Goal: Task Accomplishment & Management: Use online tool/utility

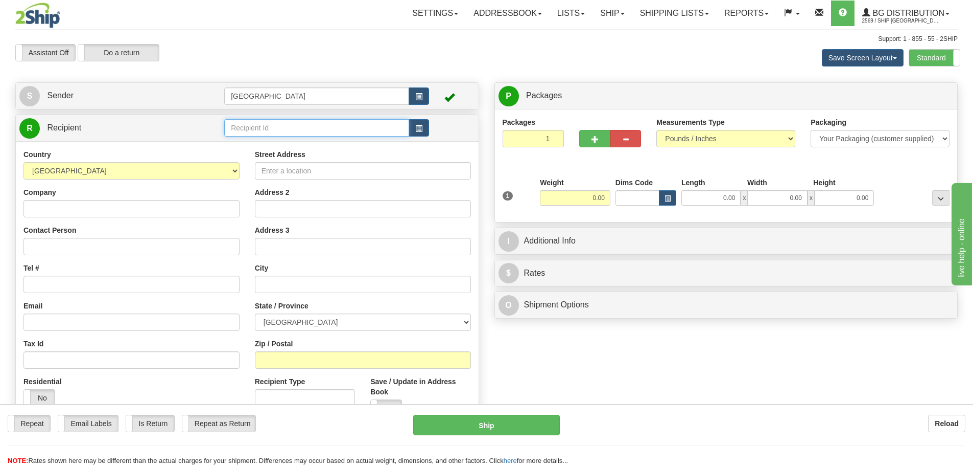
click at [256, 129] on input "text" at bounding box center [316, 127] width 185 height 17
type input "7180"
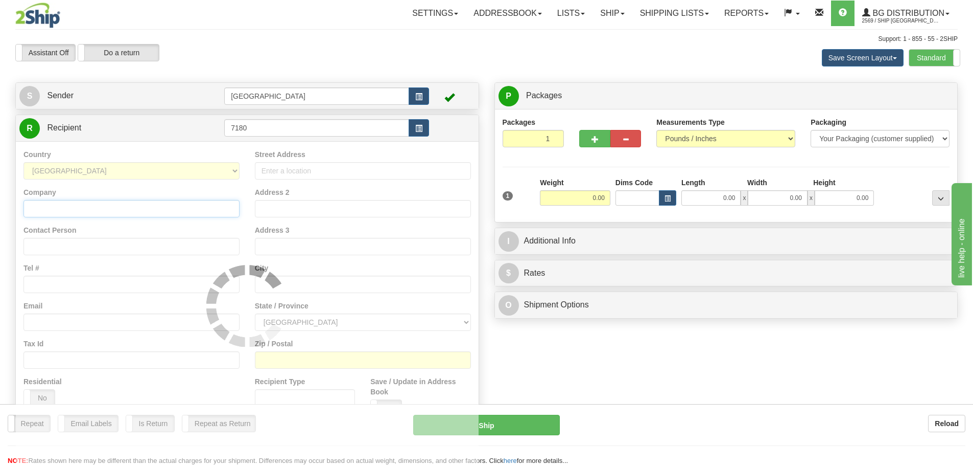
click at [94, 207] on input "Company" at bounding box center [132, 208] width 216 height 17
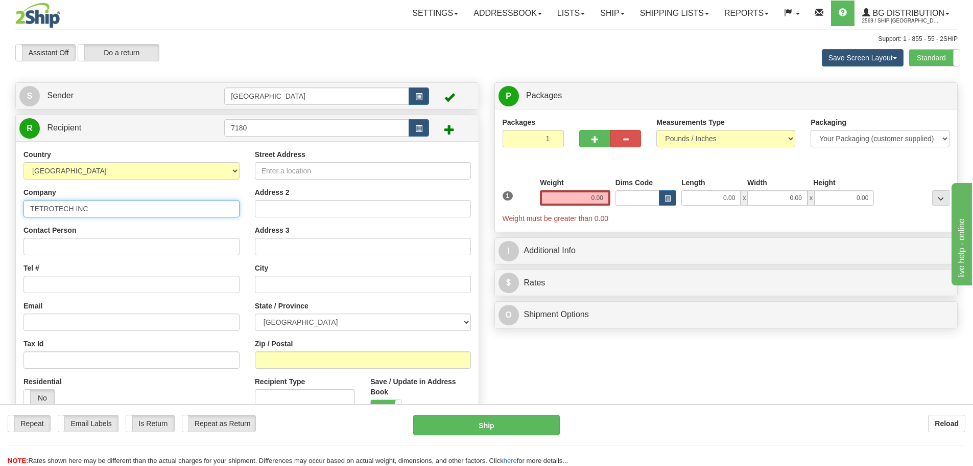
type input "TETROTECH INC"
click at [76, 286] on input "Tel #" at bounding box center [132, 283] width 216 height 17
type input "5142124006"
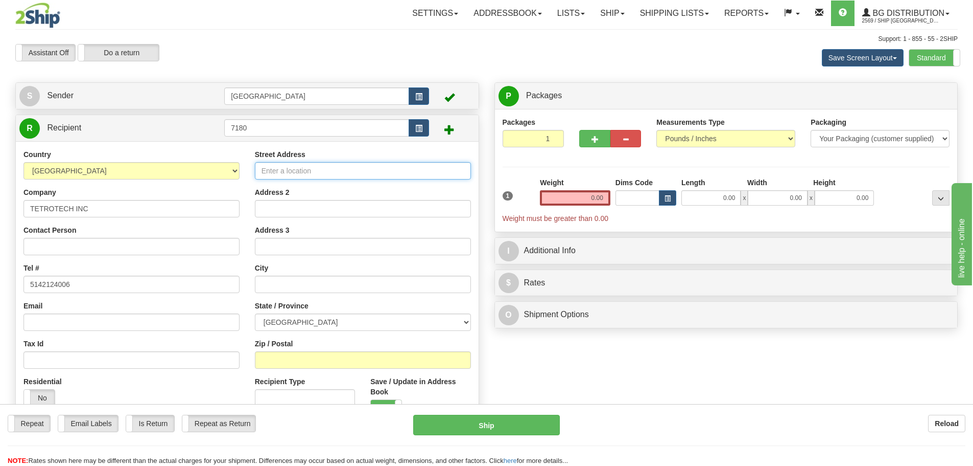
click at [300, 169] on input "Street Address" at bounding box center [363, 170] width 216 height 17
type input "890, [GEOGRAPHIC_DATA]. [GEOGRAPHIC_DATA]"
click at [290, 288] on input "text" at bounding box center [363, 283] width 216 height 17
type input "BROMONT"
click at [309, 322] on select "[GEOGRAPHIC_DATA] [GEOGRAPHIC_DATA] [GEOGRAPHIC_DATA] [GEOGRAPHIC_DATA] [GEOGRA…" at bounding box center [363, 321] width 216 height 17
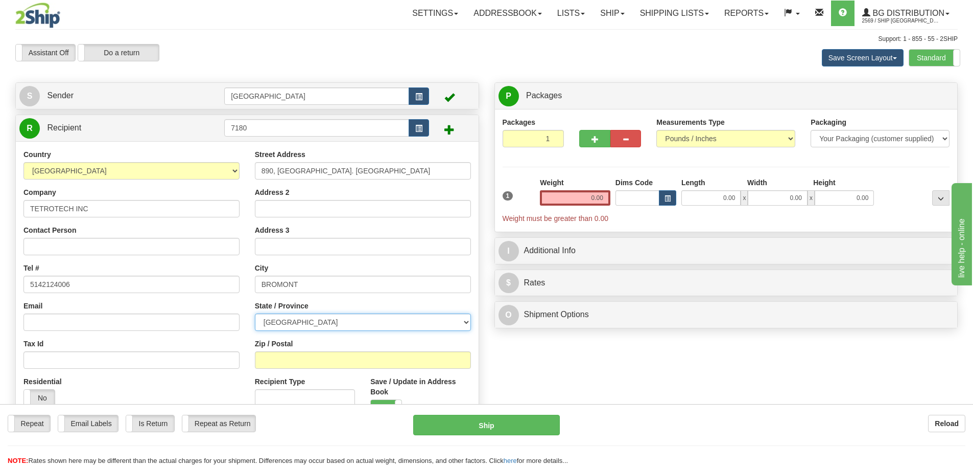
select select "QC"
click at [255, 313] on select "[GEOGRAPHIC_DATA] [GEOGRAPHIC_DATA] [GEOGRAPHIC_DATA] [GEOGRAPHIC_DATA] [GEOGRA…" at bounding box center [363, 321] width 216 height 17
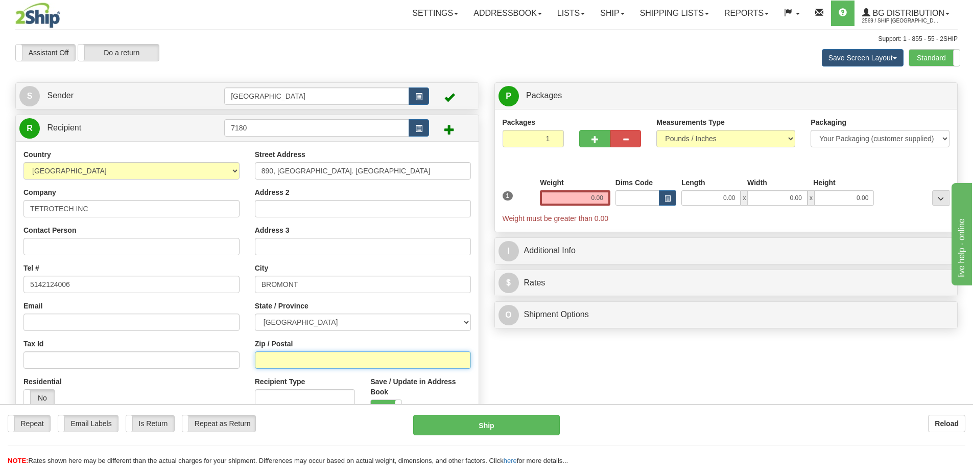
click at [293, 364] on input "Zip / Postal" at bounding box center [363, 359] width 216 height 17
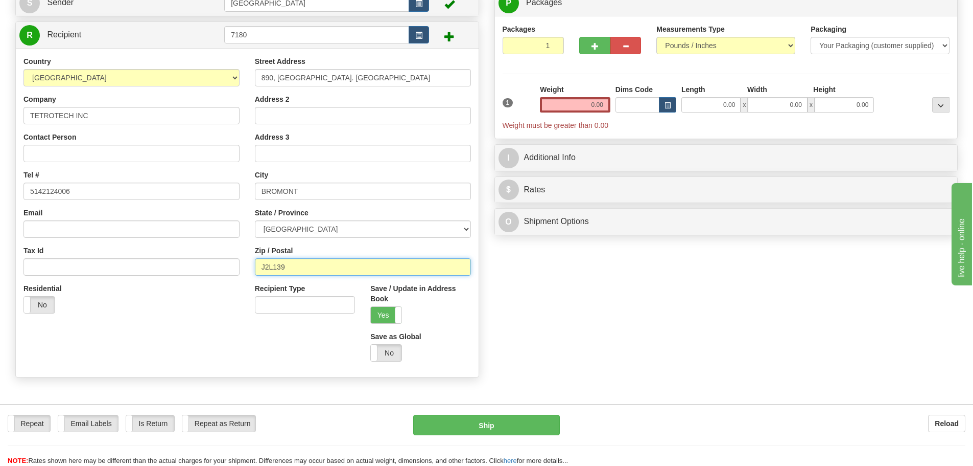
scroll to position [102, 0]
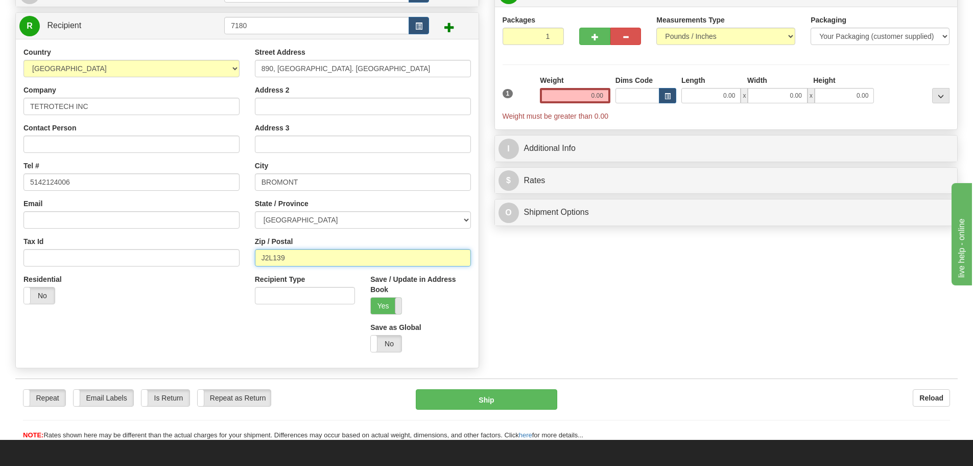
type input "J2L139"
click at [399, 306] on span at bounding box center [401, 305] width 13 height 16
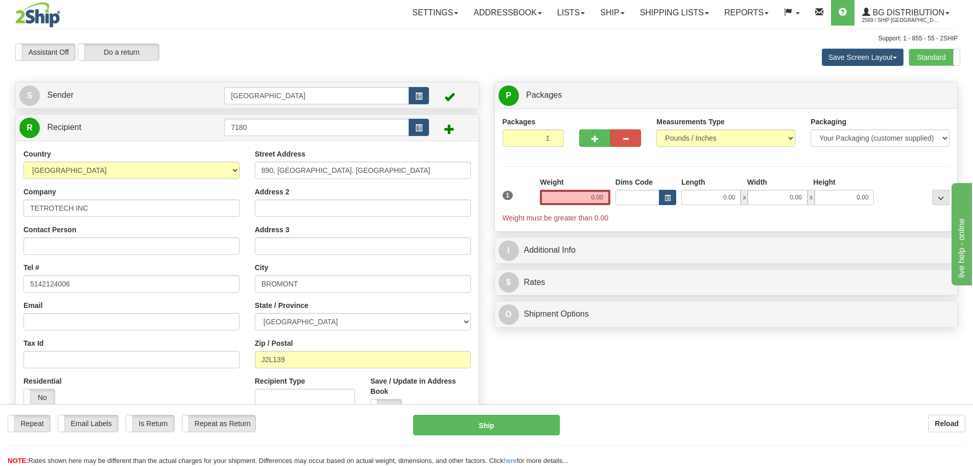
scroll to position [0, 0]
click at [601, 195] on input "0.00" at bounding box center [575, 197] width 71 height 15
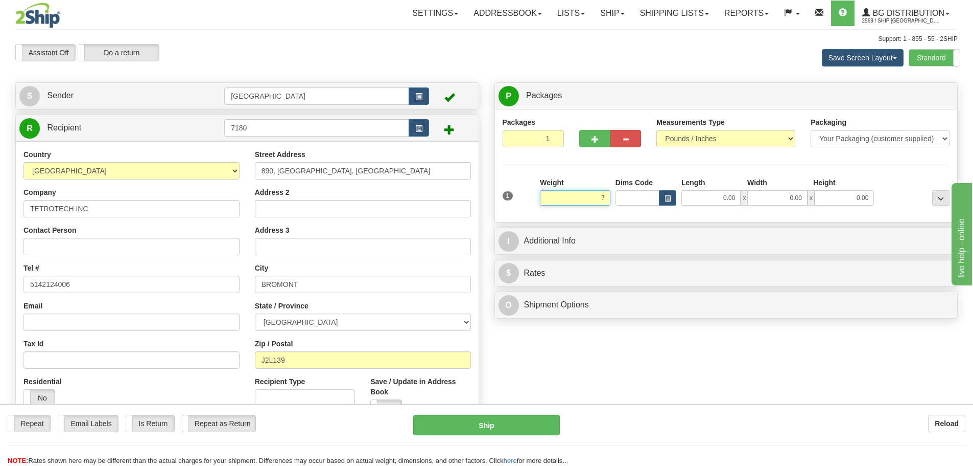
type input "7.00"
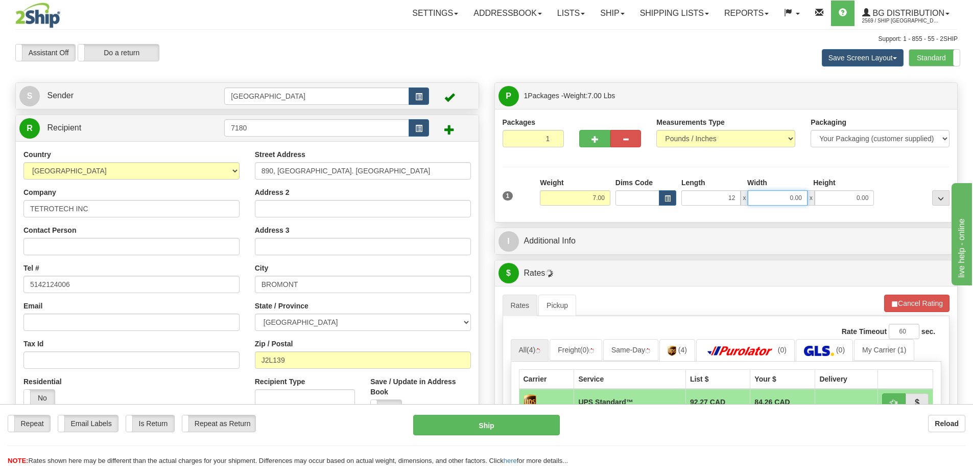
type input "12.00"
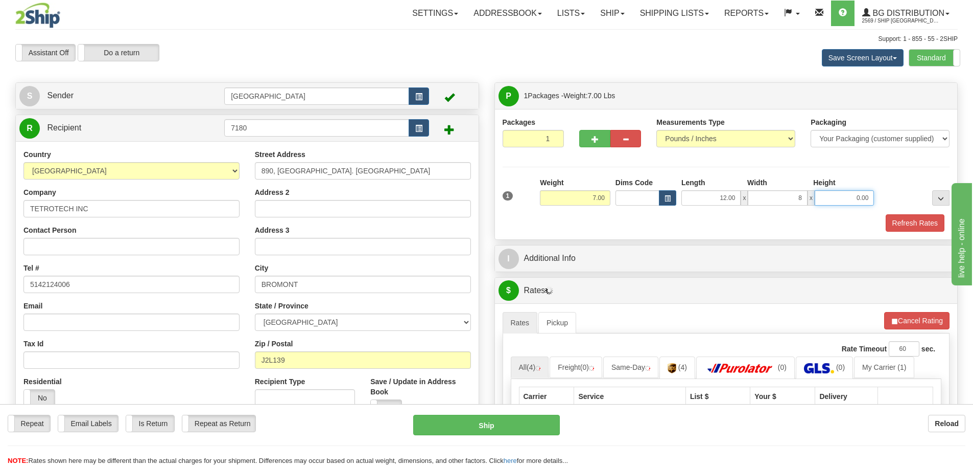
type input "8.00"
type input "7.00"
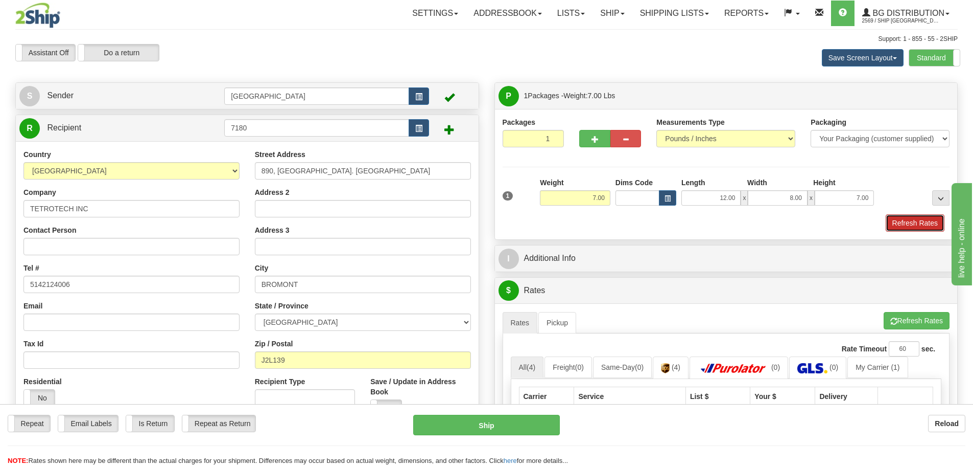
click at [902, 222] on button "Refresh Rates" at bounding box center [915, 222] width 59 height 17
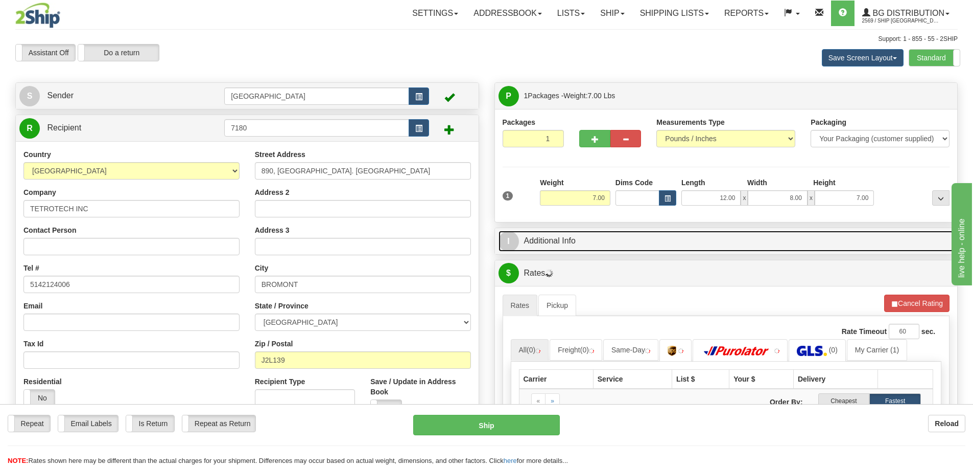
click at [688, 241] on link "I Additional Info" at bounding box center [727, 240] width 456 height 21
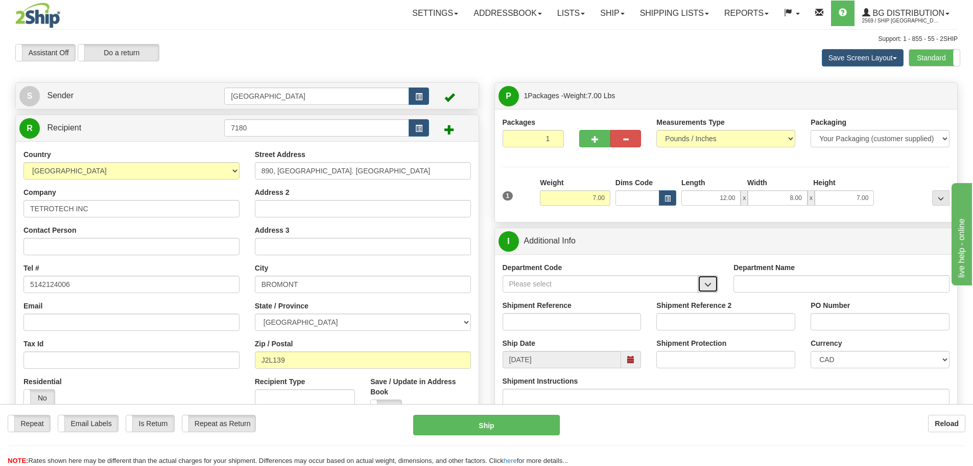
click at [706, 288] on span "button" at bounding box center [708, 284] width 7 height 7
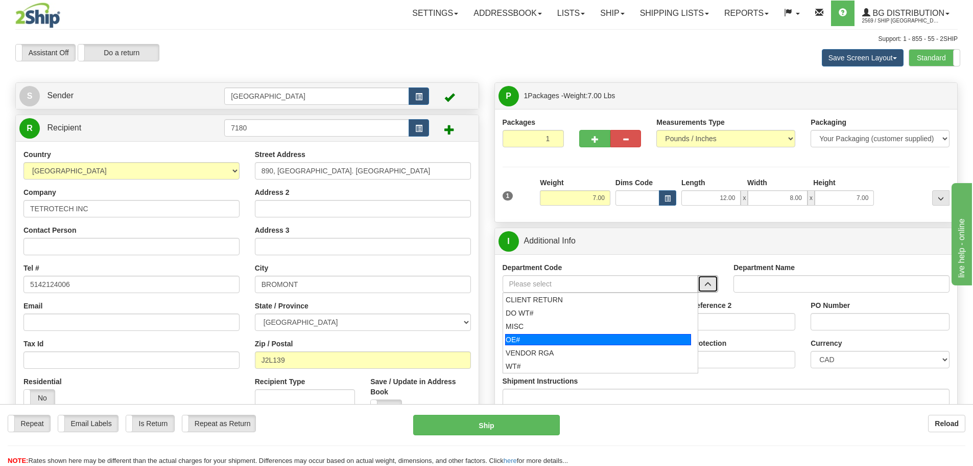
click at [561, 338] on div "OE#" at bounding box center [598, 339] width 186 height 11
type input "OE#"
type input "ORDERS"
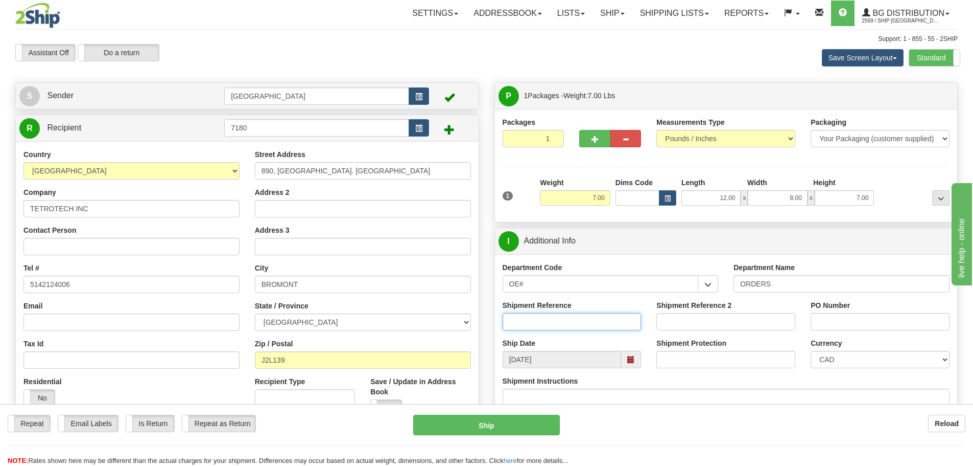
click at [575, 322] on input "Shipment Reference" at bounding box center [572, 321] width 139 height 17
type input "90041259-00"
click at [844, 322] on input "PO Number" at bounding box center [880, 321] width 139 height 17
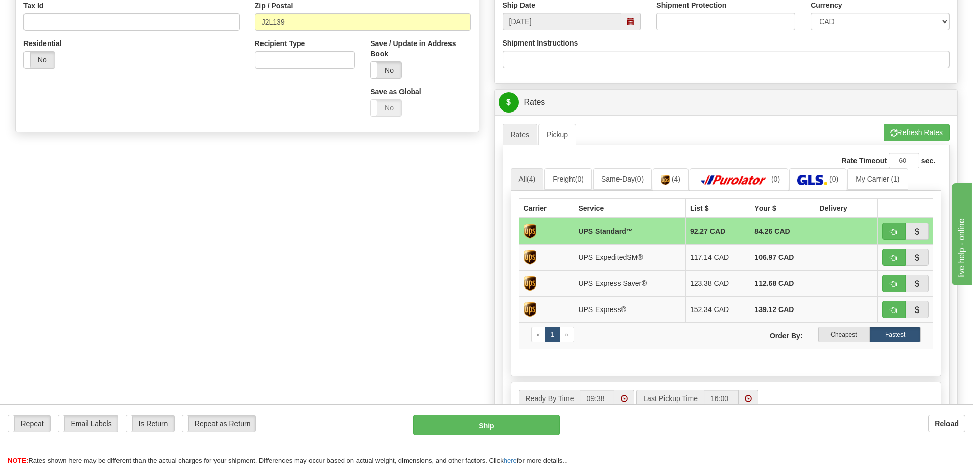
scroll to position [358, 0]
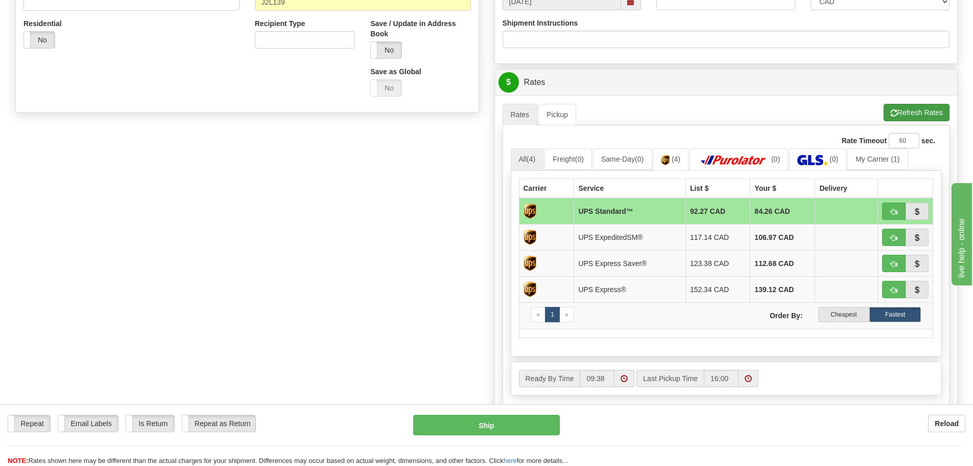
type input "EUREKA"
click at [916, 110] on button "Refresh Rates" at bounding box center [917, 112] width 66 height 17
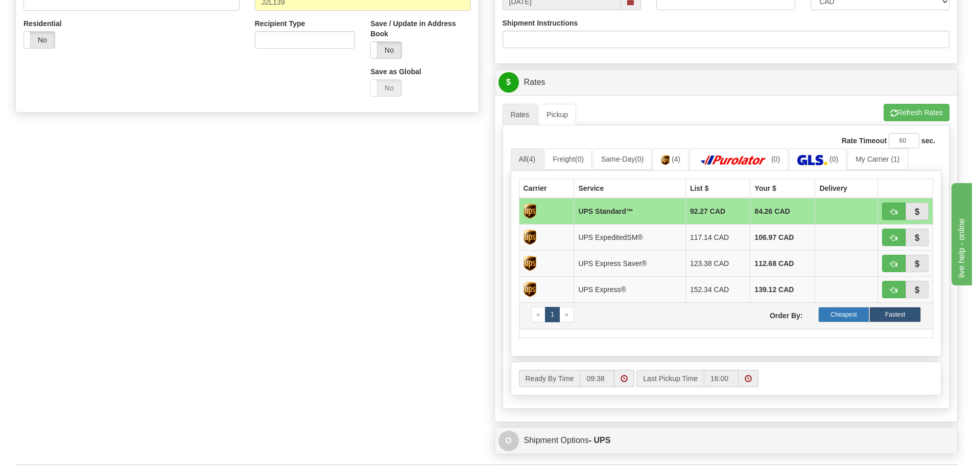
click at [836, 316] on label "Cheapest" at bounding box center [845, 314] width 52 height 15
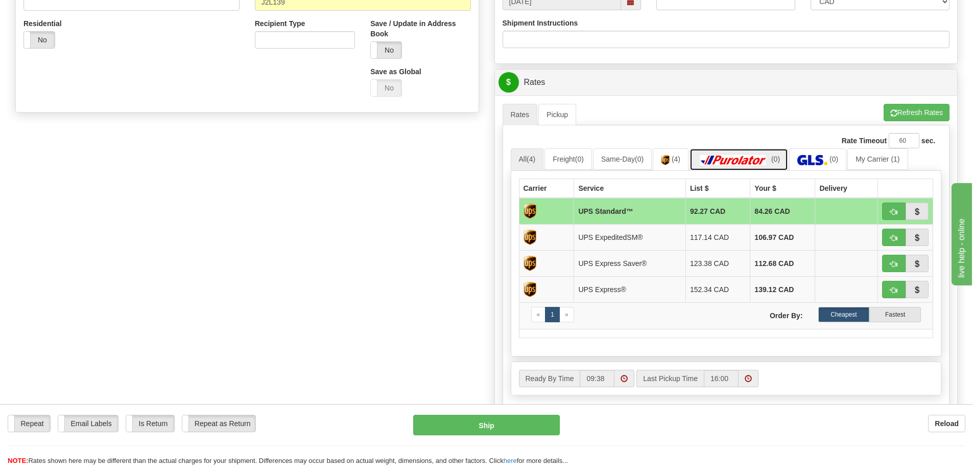
click at [757, 156] on img at bounding box center [734, 160] width 72 height 10
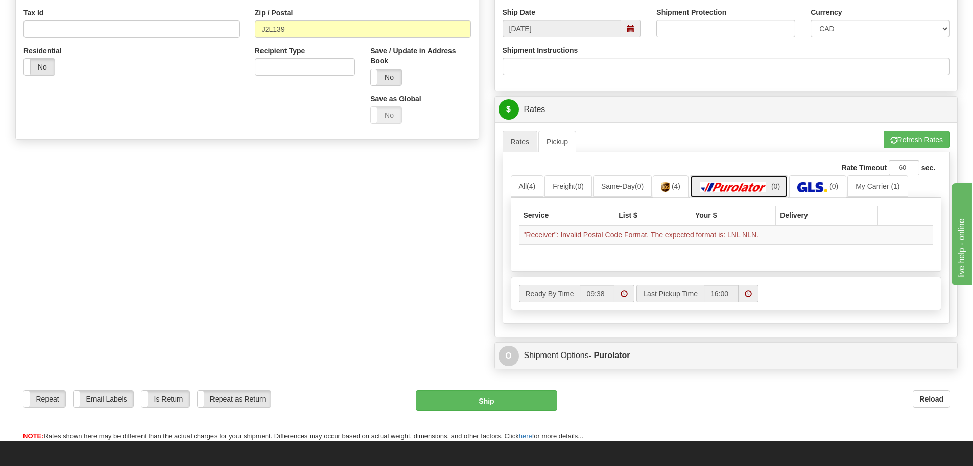
scroll to position [307, 0]
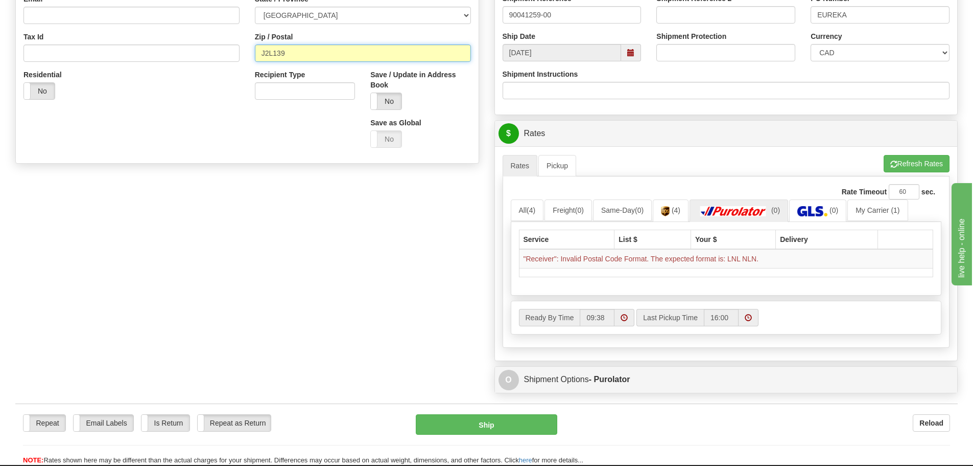
click at [271, 50] on input "J2L139" at bounding box center [363, 52] width 216 height 17
click at [331, 54] on input "J2L 139" at bounding box center [363, 52] width 216 height 17
click at [921, 164] on button "Refresh Rates" at bounding box center [917, 163] width 66 height 17
click at [528, 212] on link "All (4)" at bounding box center [527, 209] width 33 height 21
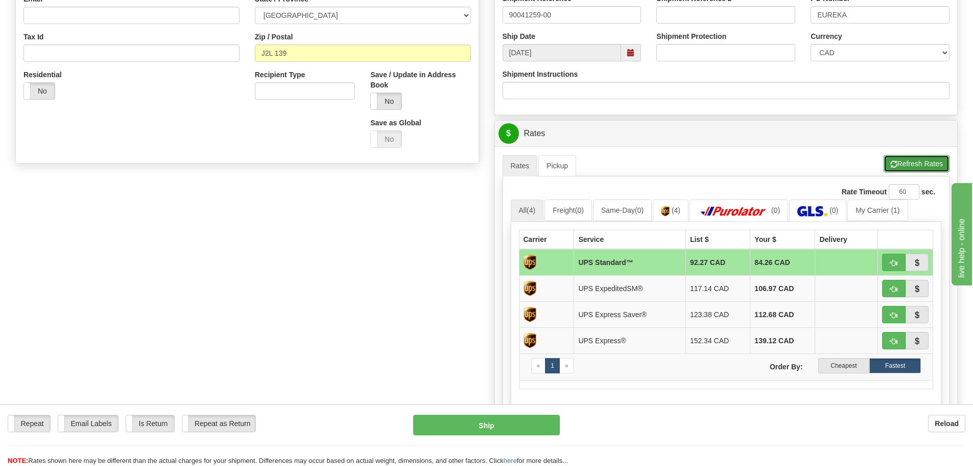
click at [911, 161] on button "Refresh Rates" at bounding box center [917, 163] width 66 height 17
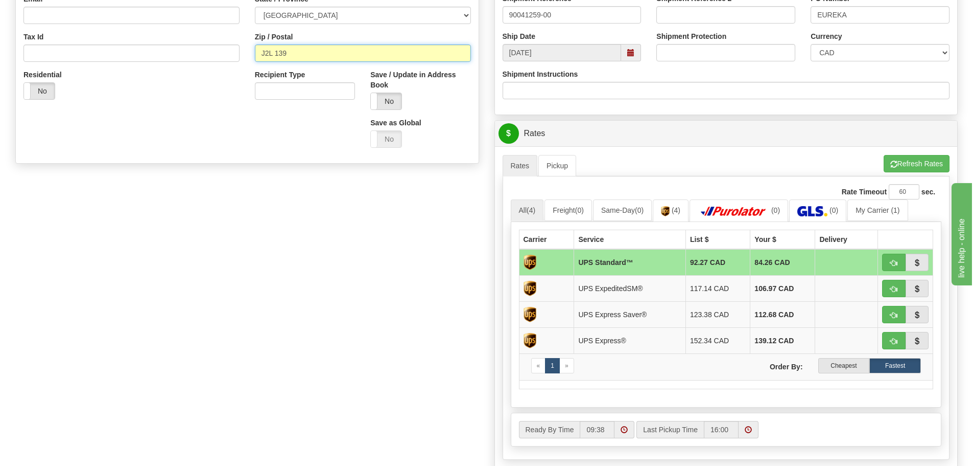
click at [261, 52] on input "J2L 139" at bounding box center [363, 52] width 216 height 17
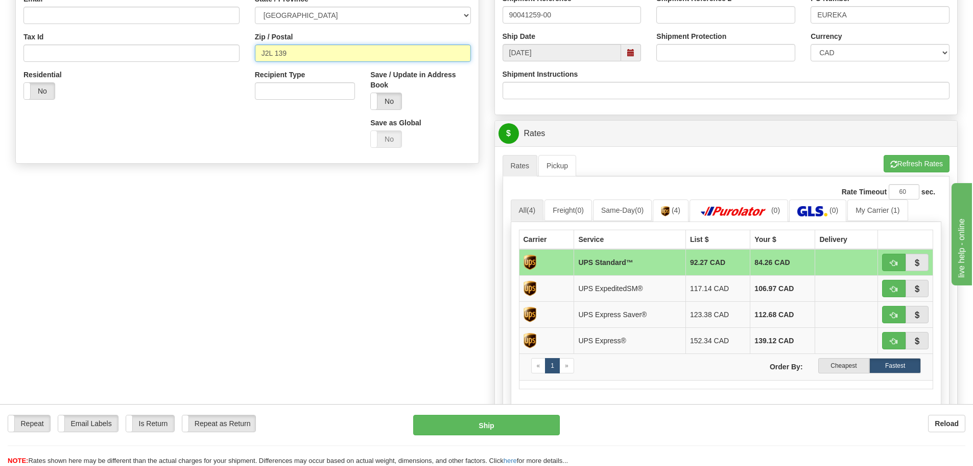
click at [307, 54] on input "J2L 139" at bounding box center [363, 52] width 216 height 17
click at [262, 51] on input "J2L 139" at bounding box center [363, 52] width 216 height 17
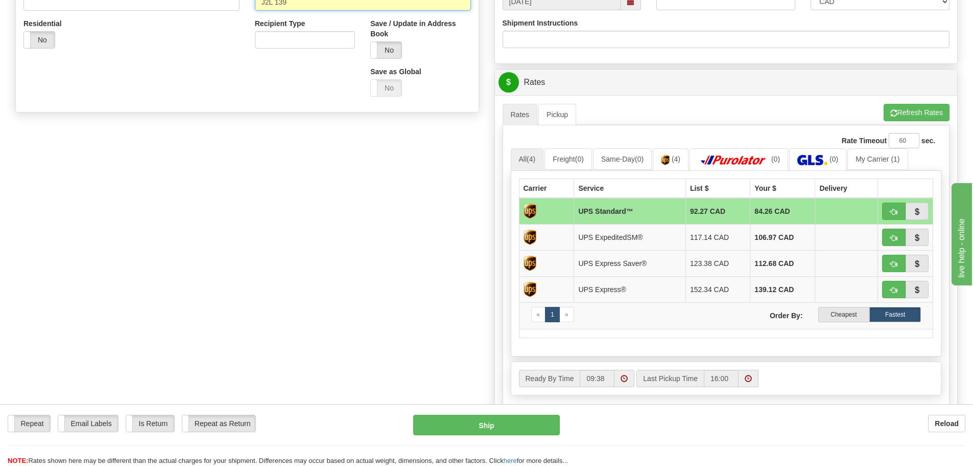
scroll to position [204, 0]
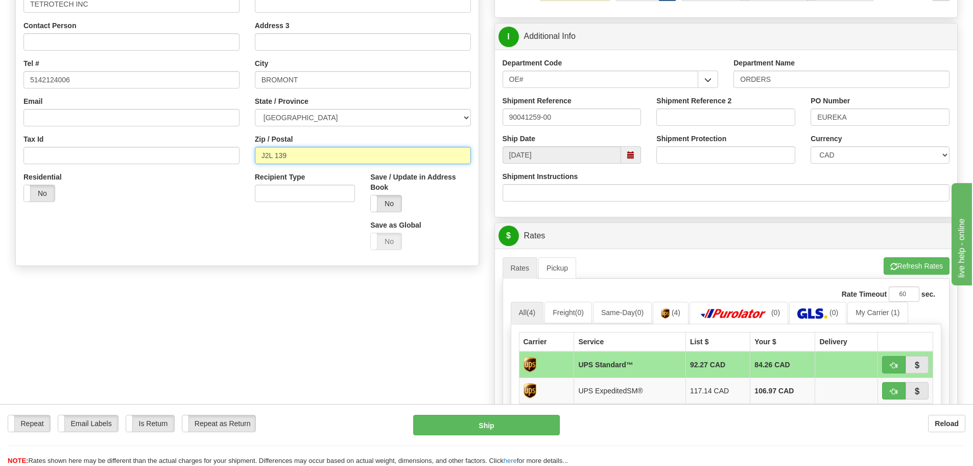
click at [314, 160] on input "J2L 139" at bounding box center [363, 155] width 216 height 17
click at [275, 155] on input "J2L 139" at bounding box center [363, 155] width 216 height 17
click at [281, 157] on input "J2L139" at bounding box center [363, 155] width 216 height 17
click at [303, 157] on input "J2L1E9" at bounding box center [363, 155] width 216 height 17
type input "J2L1E9"
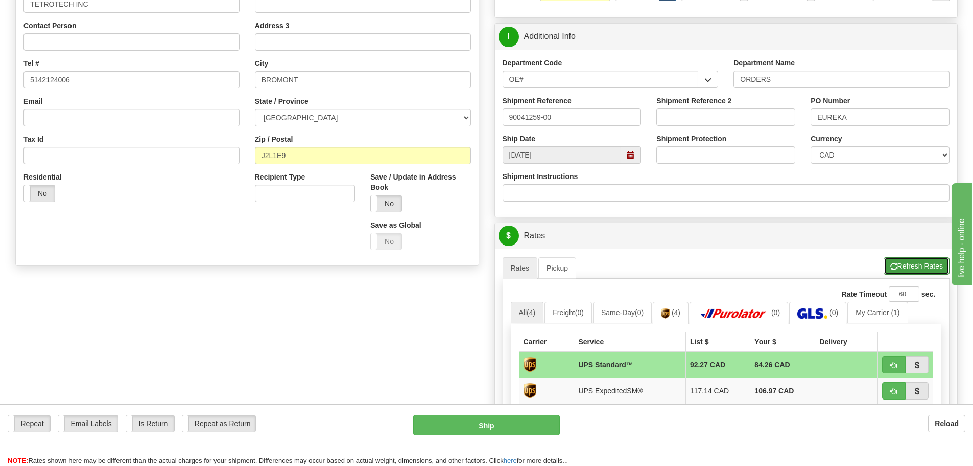
click at [919, 264] on button "Refresh Rates" at bounding box center [917, 265] width 66 height 17
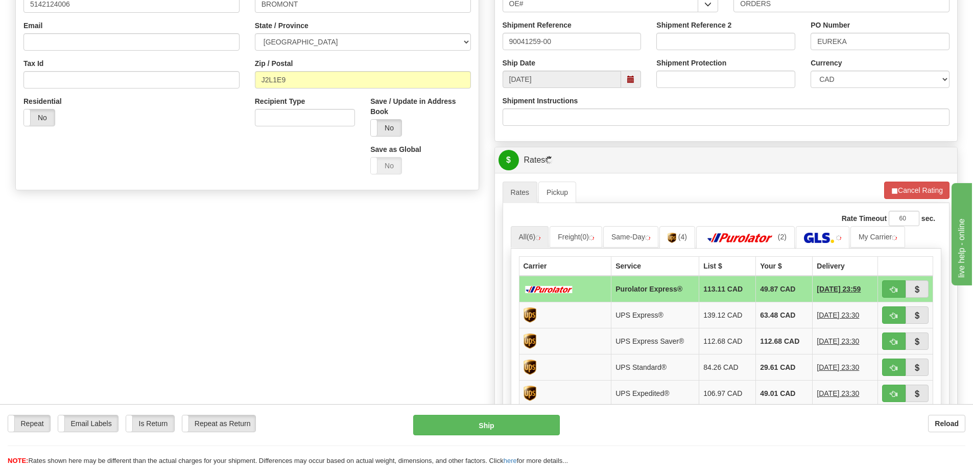
scroll to position [358, 0]
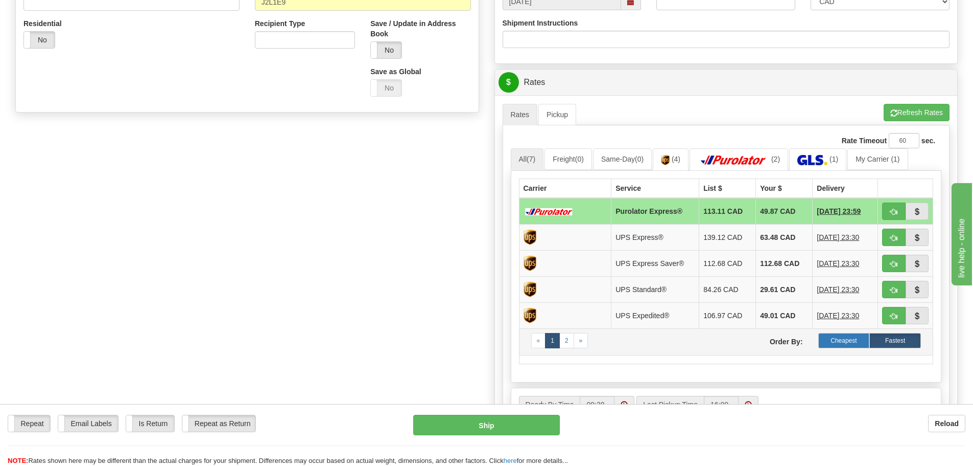
click at [839, 337] on label "Cheapest" at bounding box center [845, 340] width 52 height 15
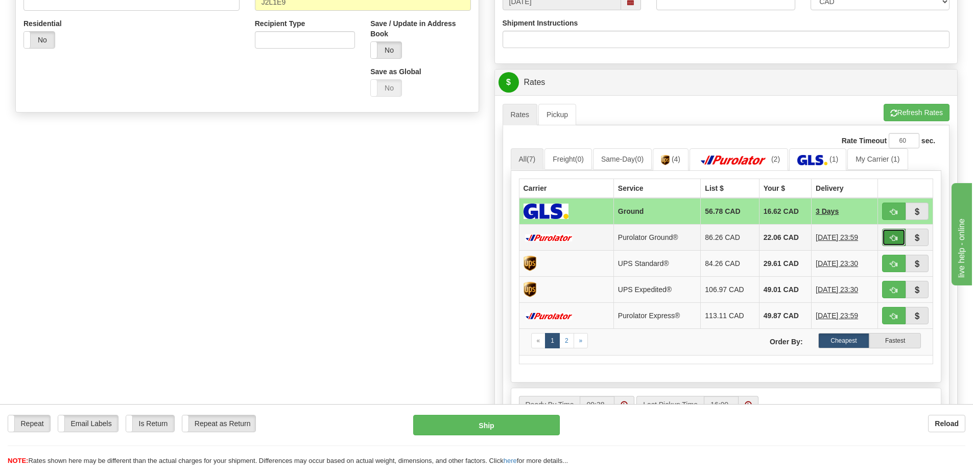
click at [892, 237] on span "button" at bounding box center [894, 238] width 7 height 7
type input "260"
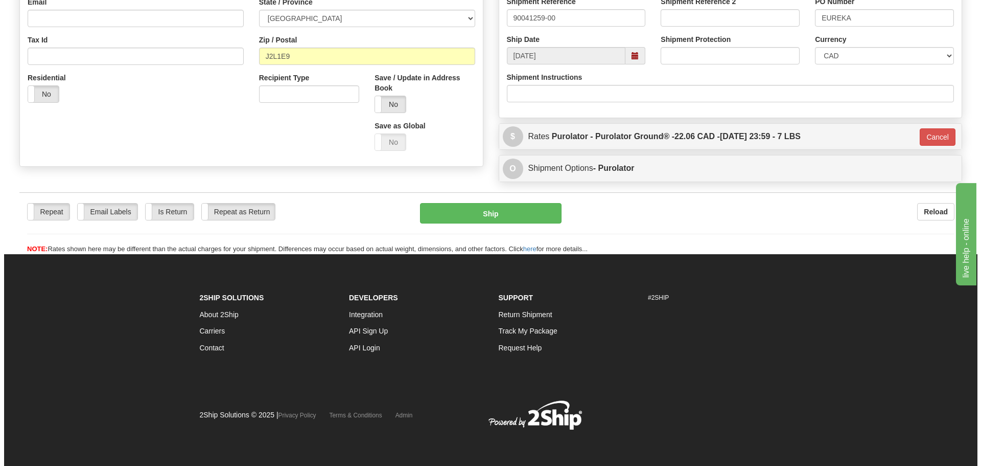
scroll to position [304, 0]
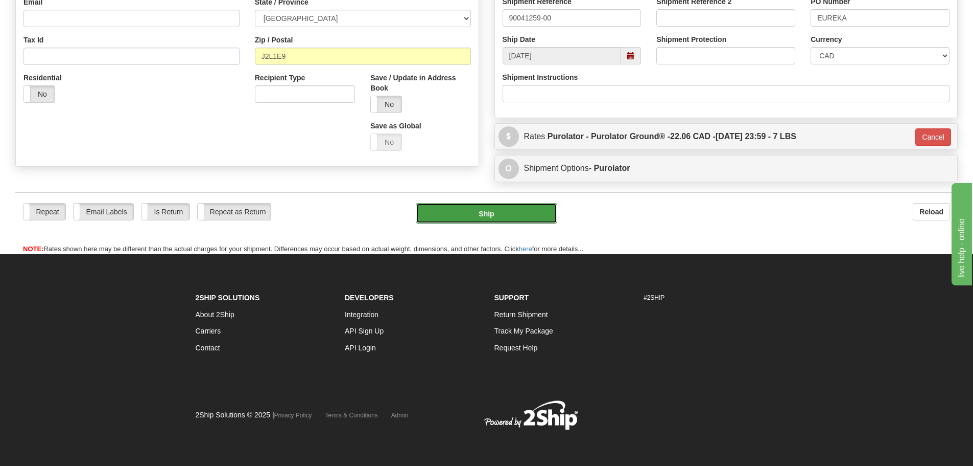
click at [508, 213] on button "Ship" at bounding box center [487, 213] width 142 height 20
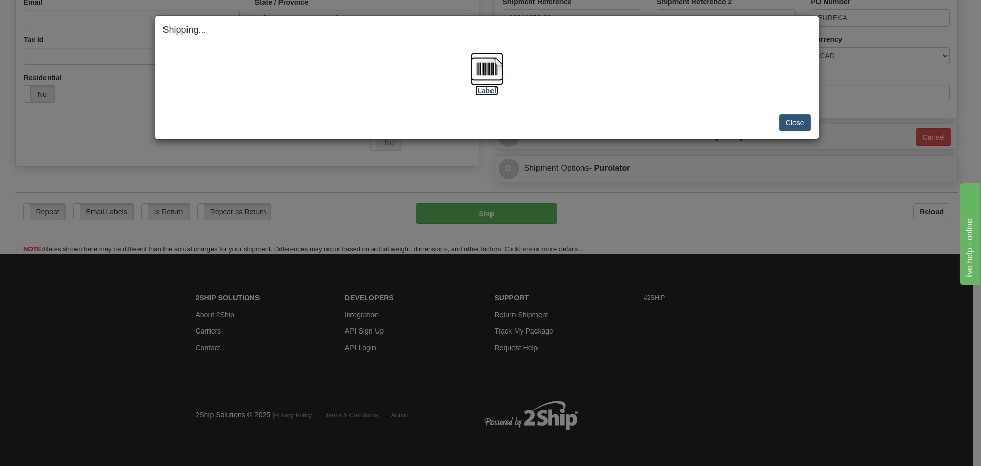
click at [491, 89] on label "[Label]" at bounding box center [487, 90] width 24 height 10
click at [796, 122] on button "Close" at bounding box center [795, 122] width 32 height 17
